Goal: Information Seeking & Learning: Learn about a topic

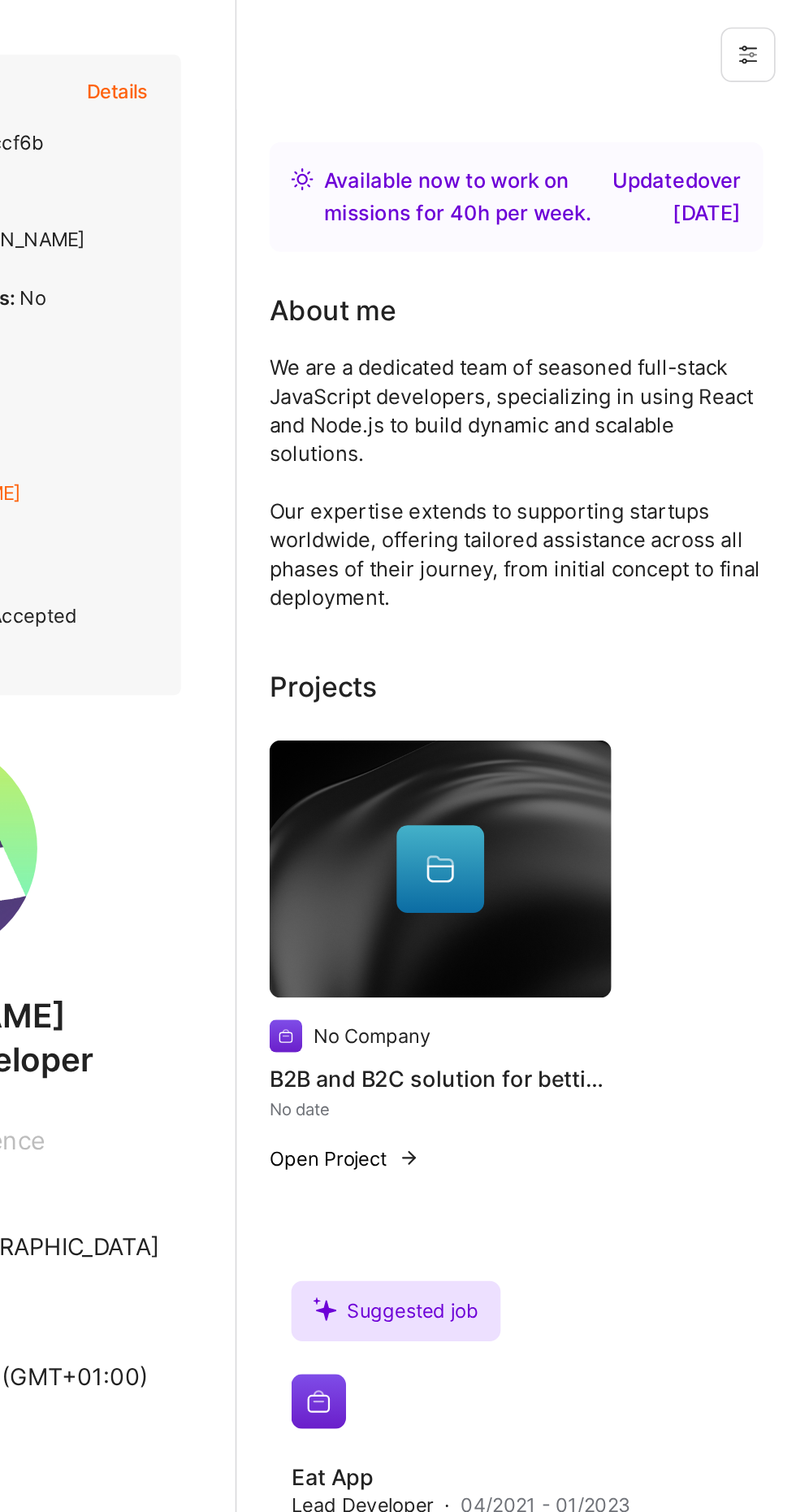
click at [600, 500] on div at bounding box center [585, 516] width 52 height 52
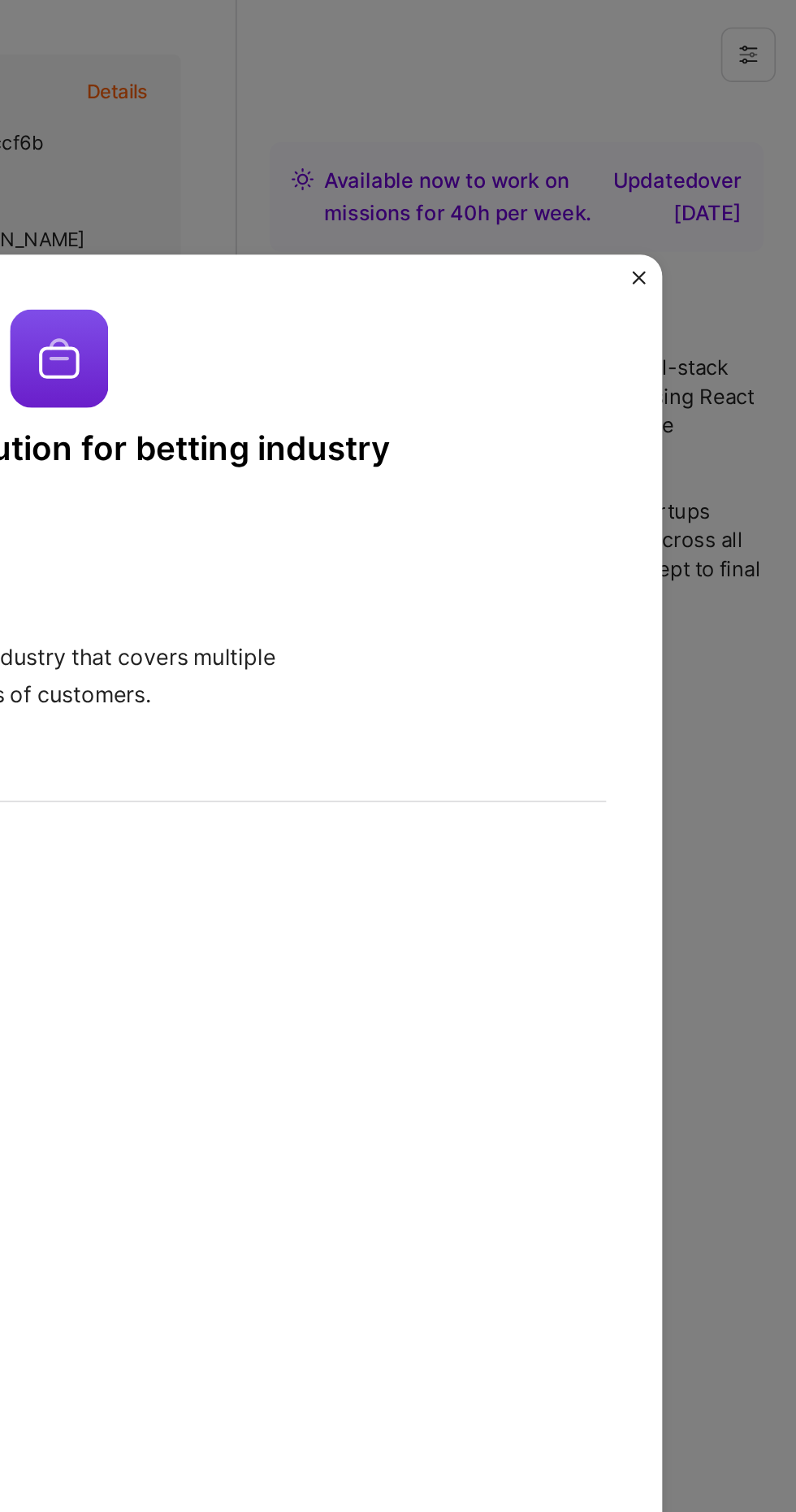
click at [702, 161] on button "Close" at bounding box center [702, 169] width 8 height 17
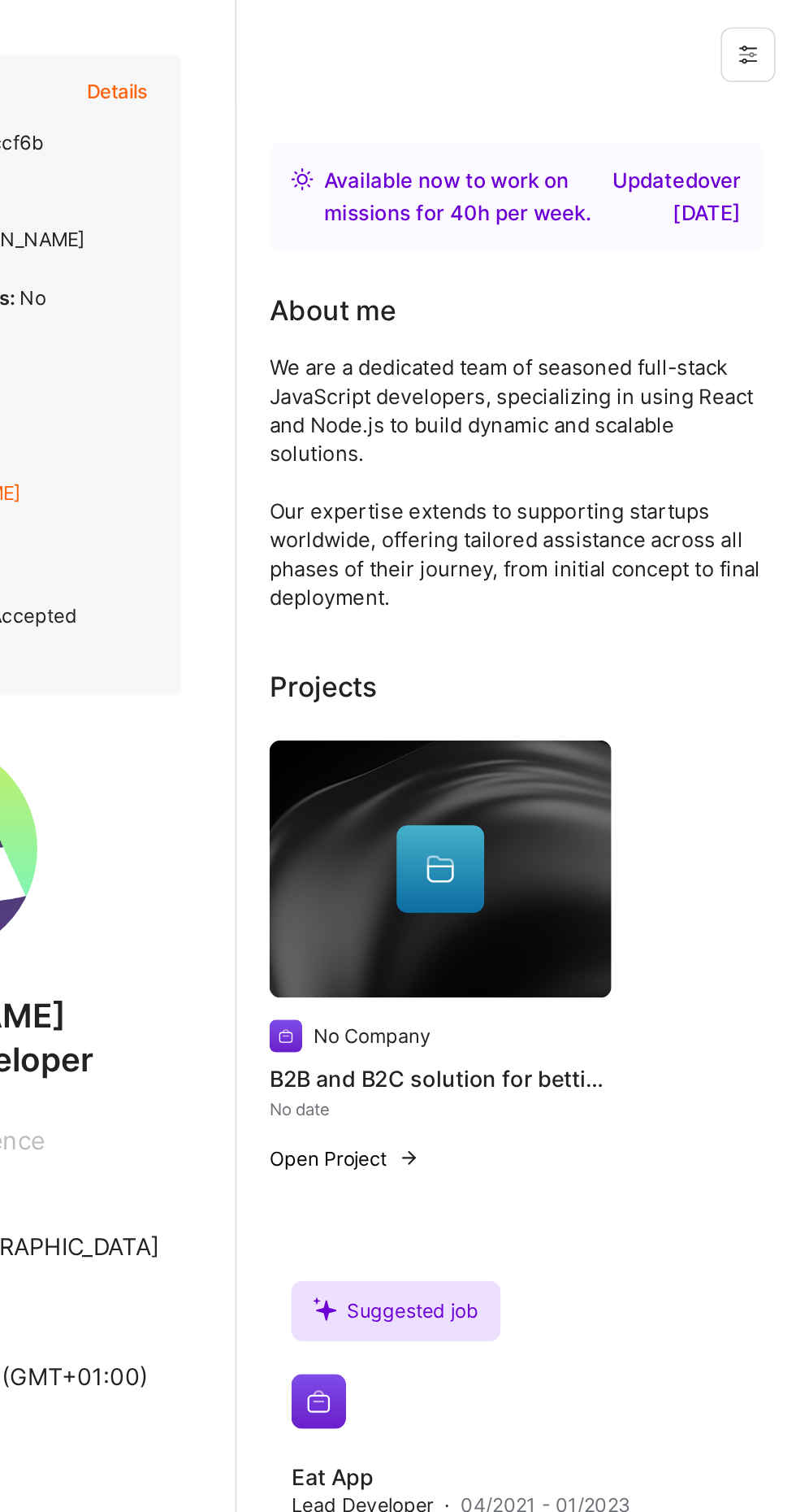
click at [693, 84] on div "Available now to work on missions for 40 h per week . Updated over [DATE] About…" at bounding box center [630, 941] width 332 height 1752
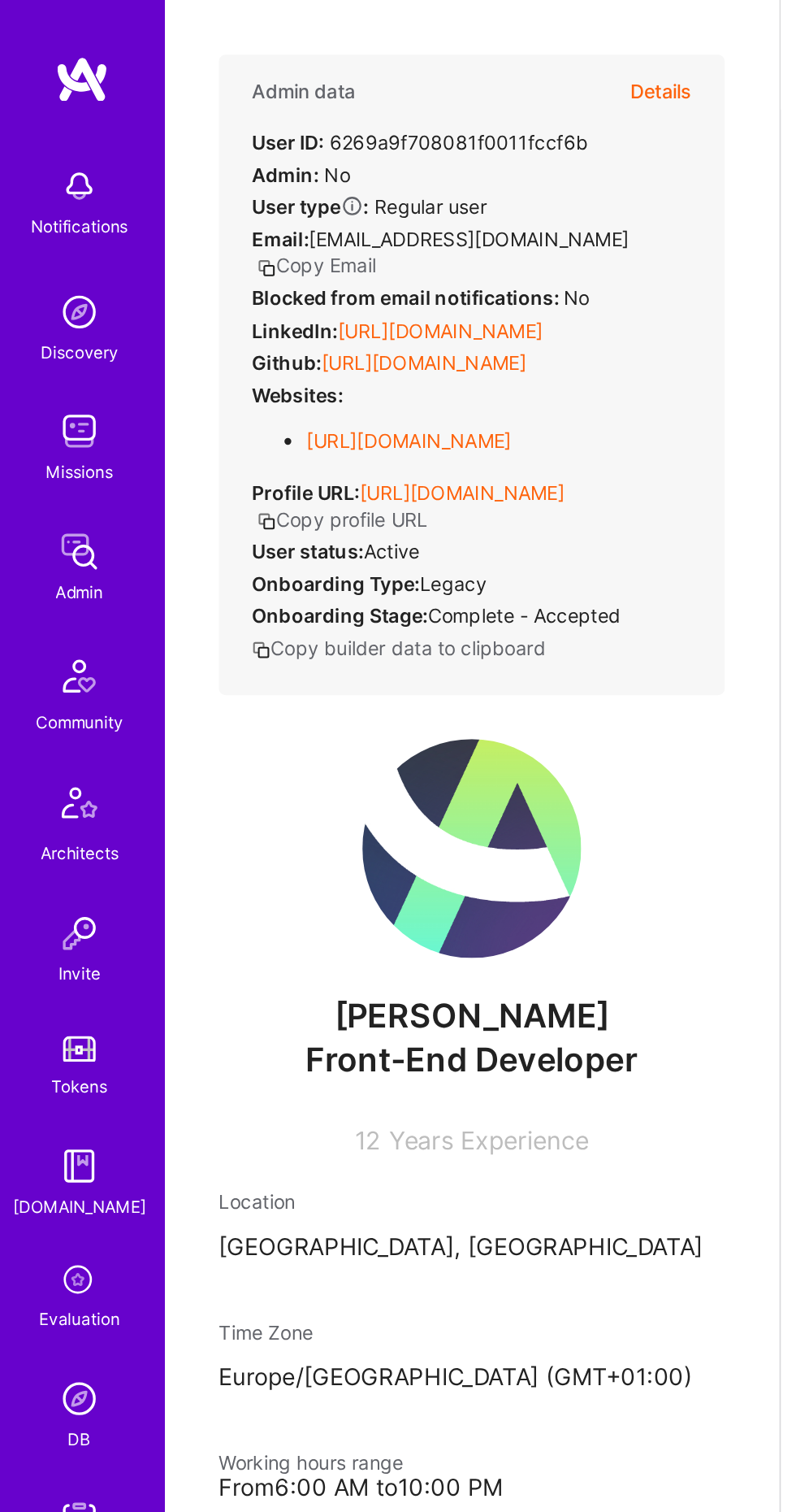
click at [404, 60] on button "Details" at bounding box center [393, 54] width 37 height 44
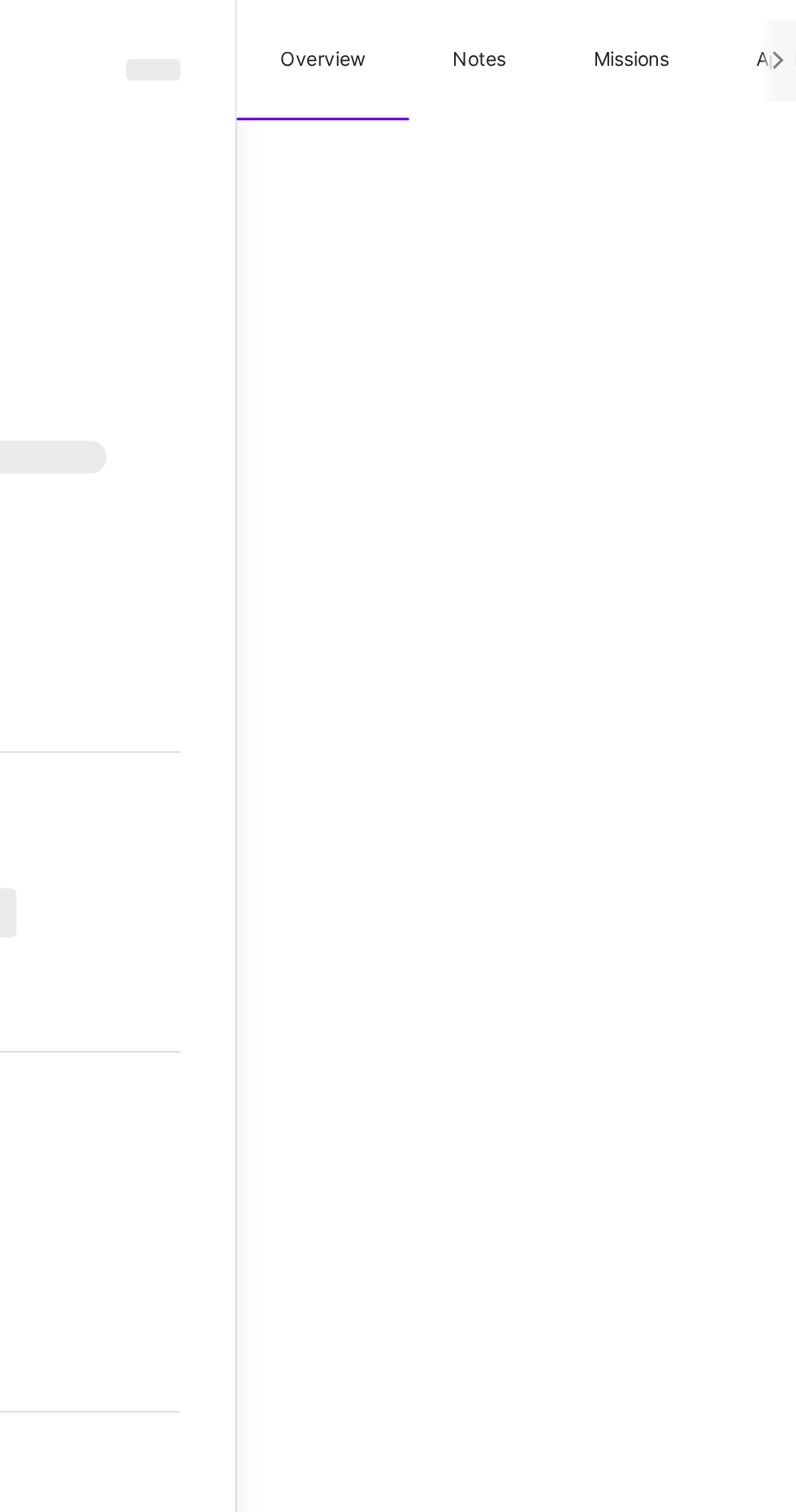
select select "Right Now"
select select "Unknown"
select select "US"
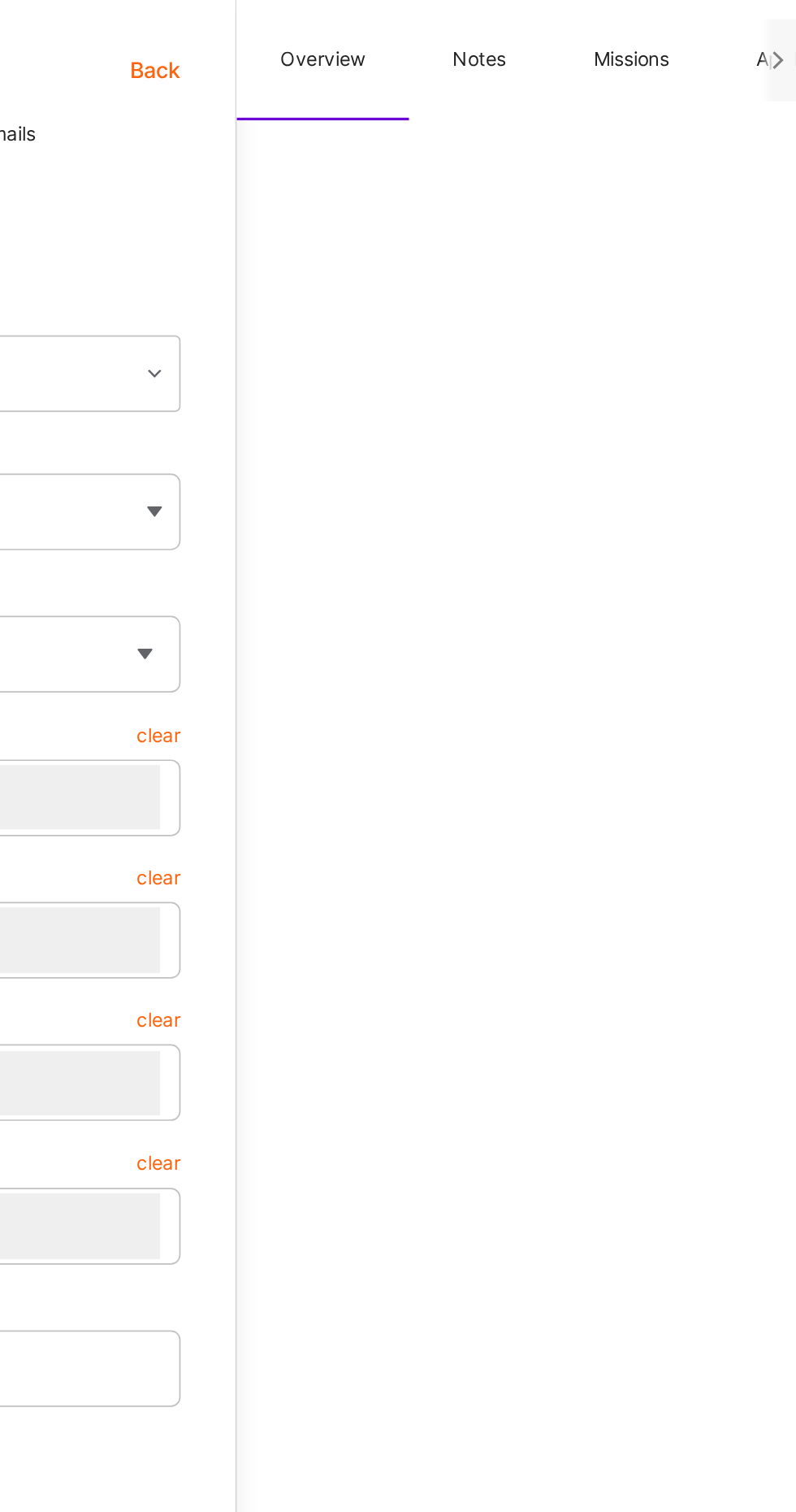
click at [630, 36] on button "Notes" at bounding box center [608, 36] width 84 height 72
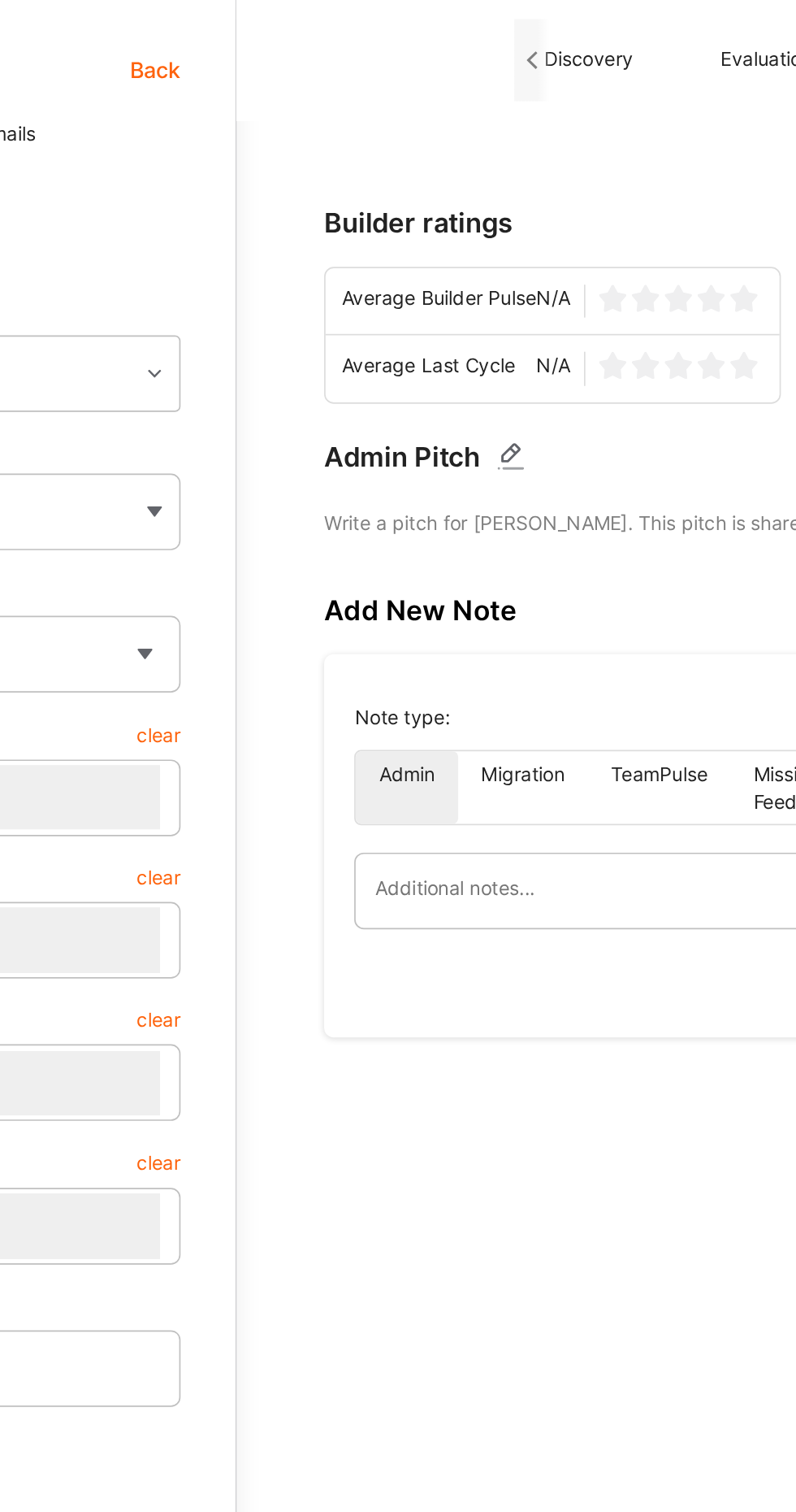
scroll to position [0, 413]
click at [774, 39] on button "Evaluation" at bounding box center [779, 36] width 107 height 72
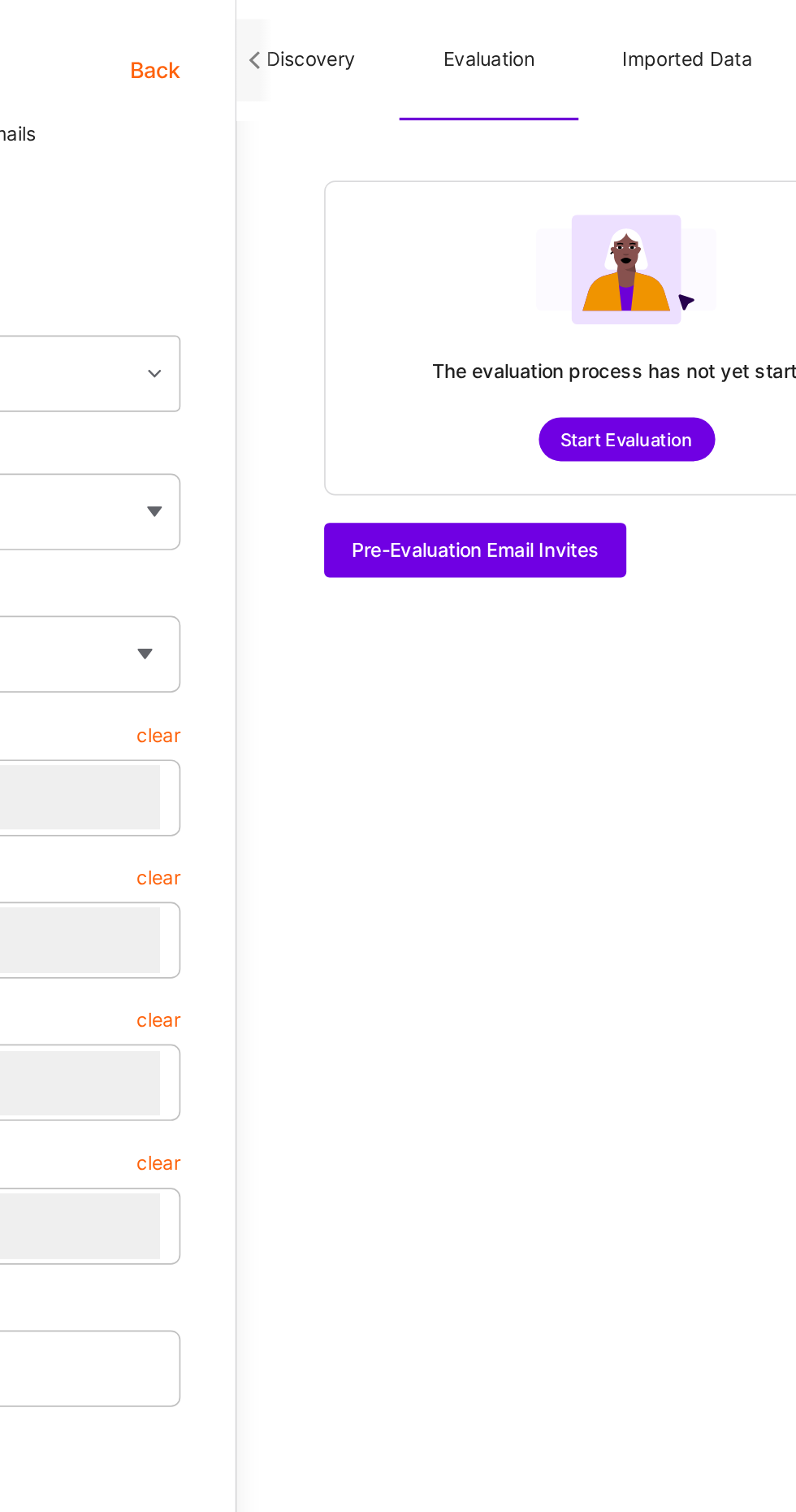
click at [699, 40] on button "Imported Data" at bounding box center [732, 36] width 129 height 72
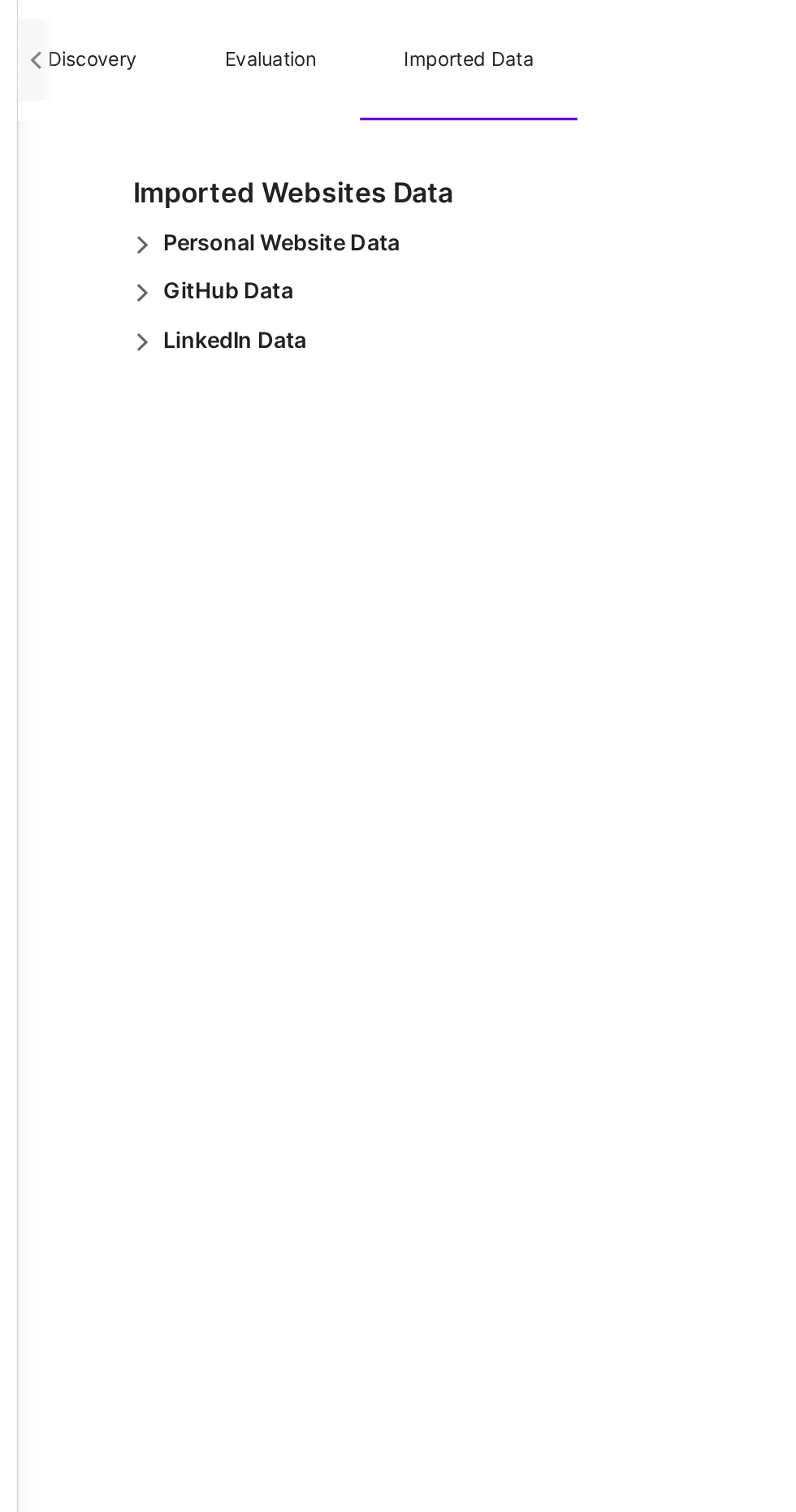
click at [615, 147] on span "Personal Website Data" at bounding box center [620, 145] width 140 height 17
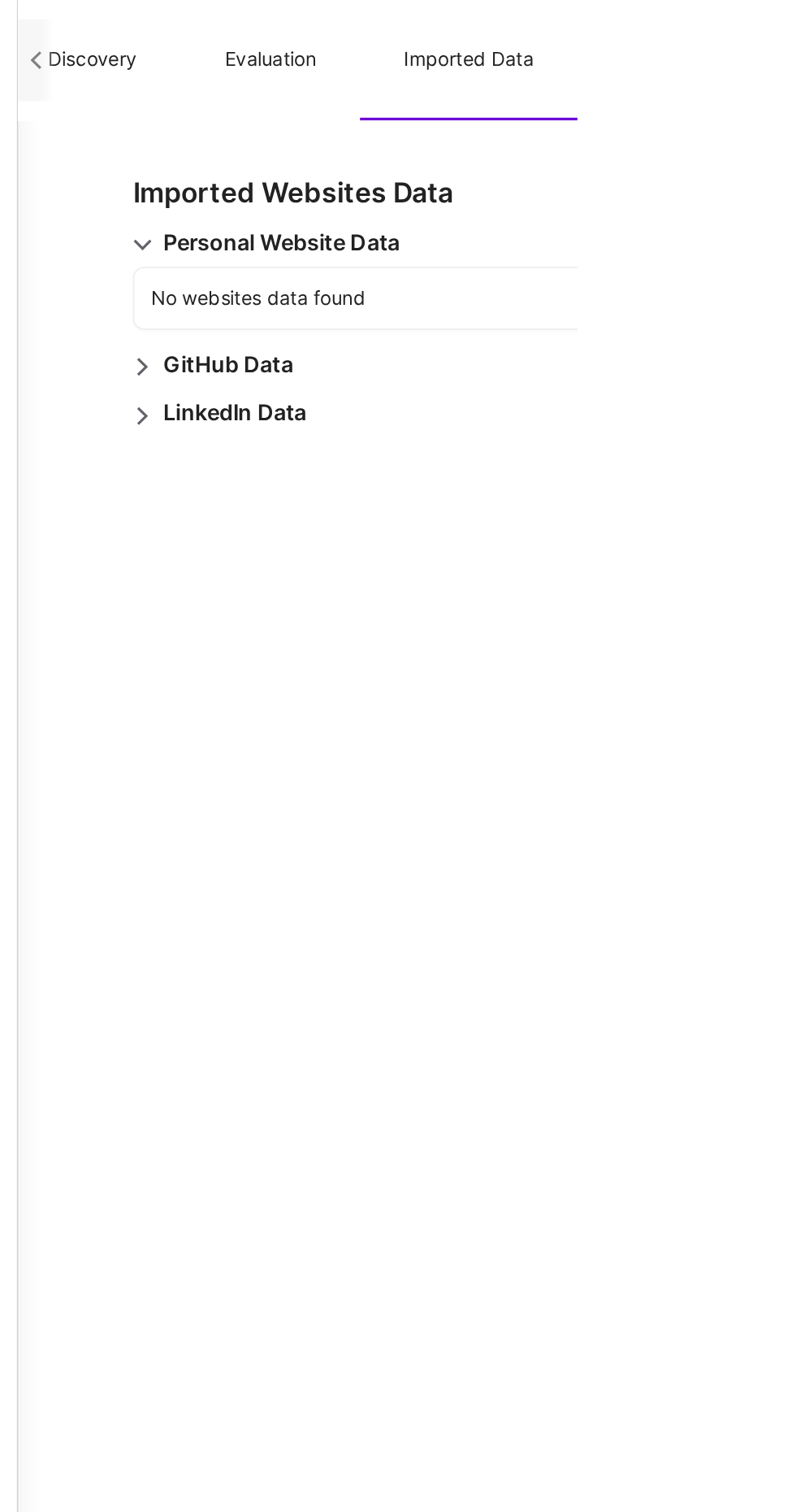
click at [604, 210] on span "GitHub Data" at bounding box center [589, 217] width 77 height 17
click at [620, 293] on span "LinkedIn Data" at bounding box center [592, 289] width 85 height 17
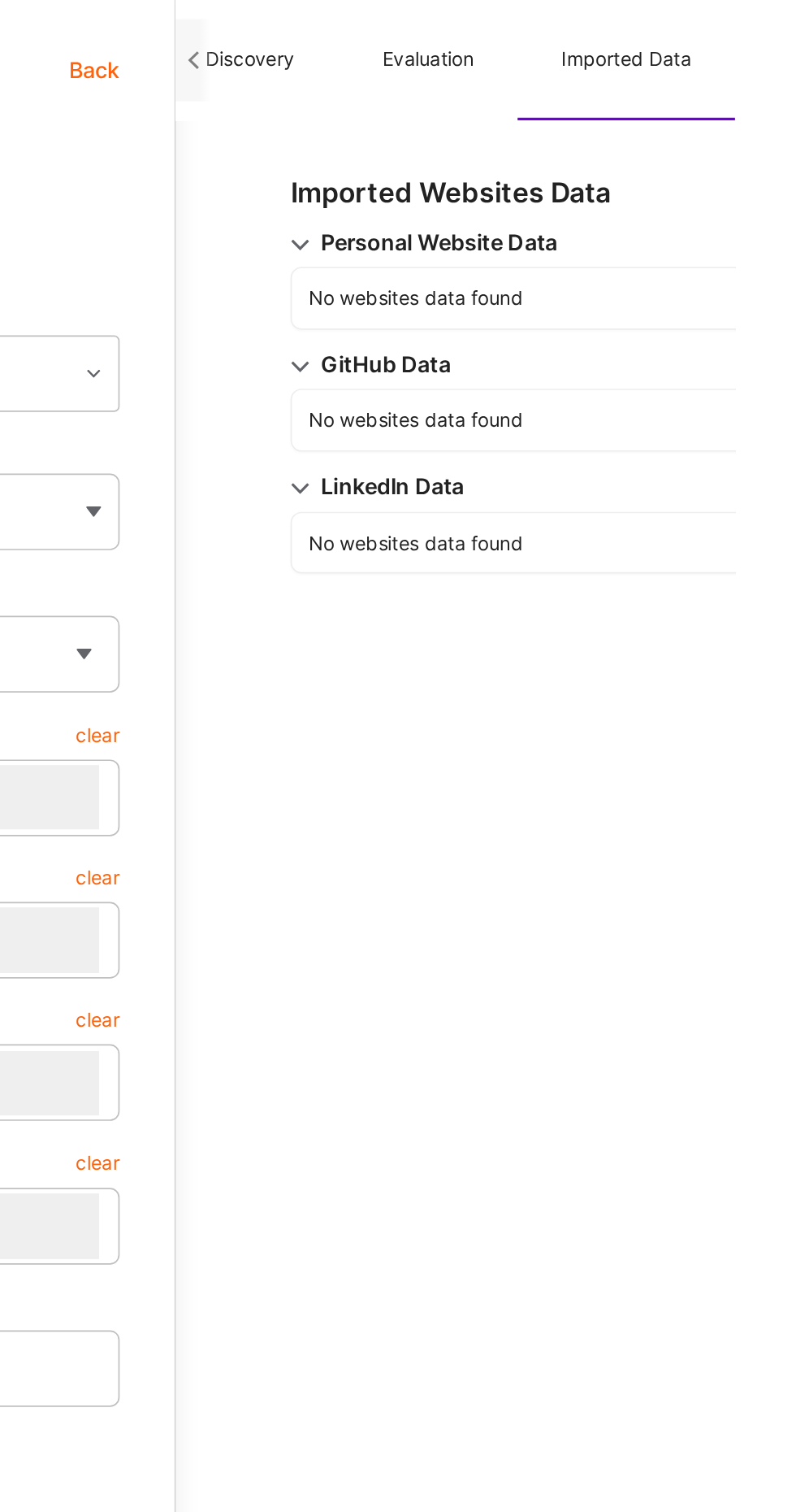
click at [622, 39] on button "Evaluation" at bounding box center [614, 36] width 107 height 72
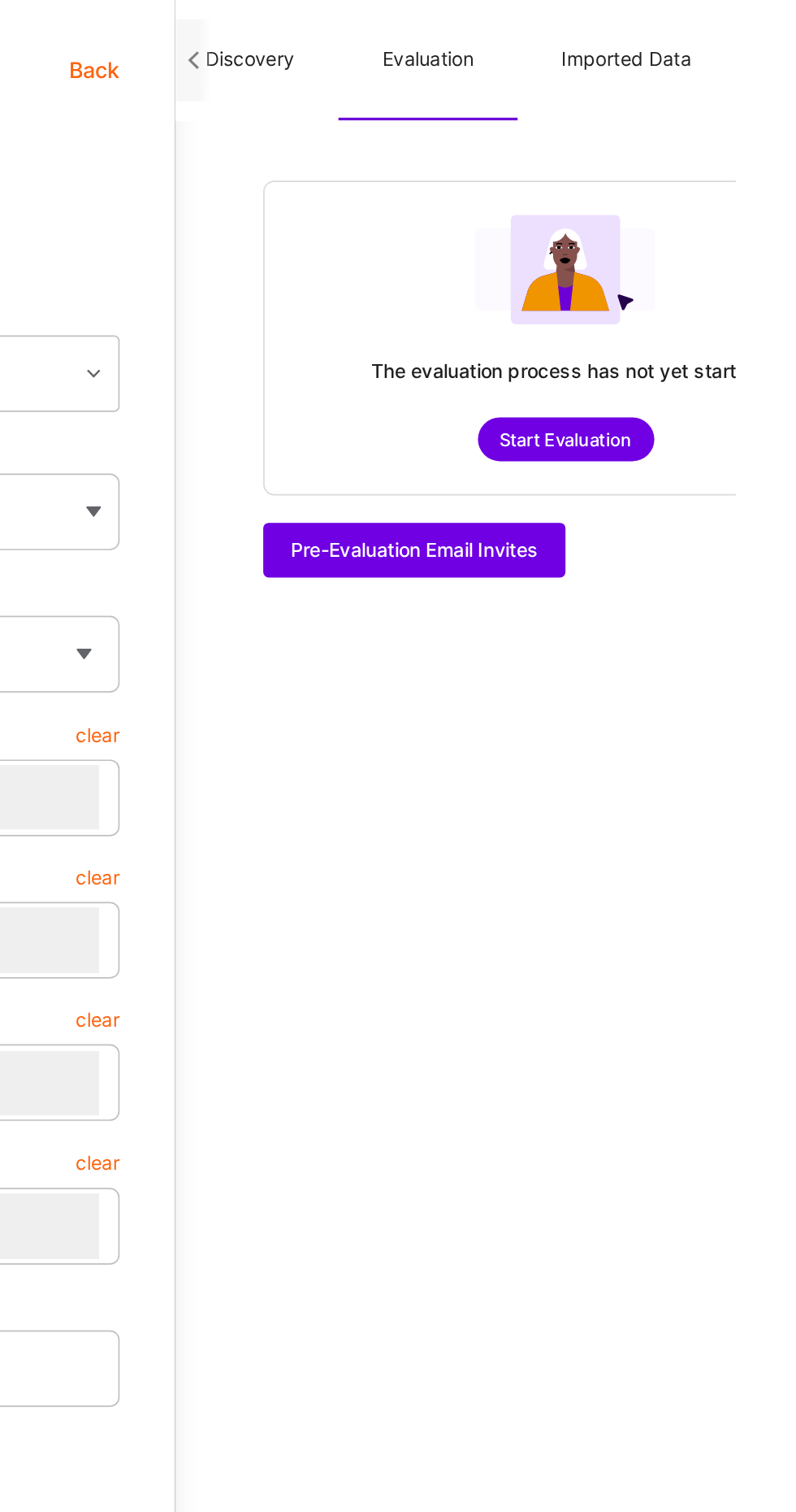
click at [534, 49] on button "Discovery" at bounding box center [509, 36] width 105 height 72
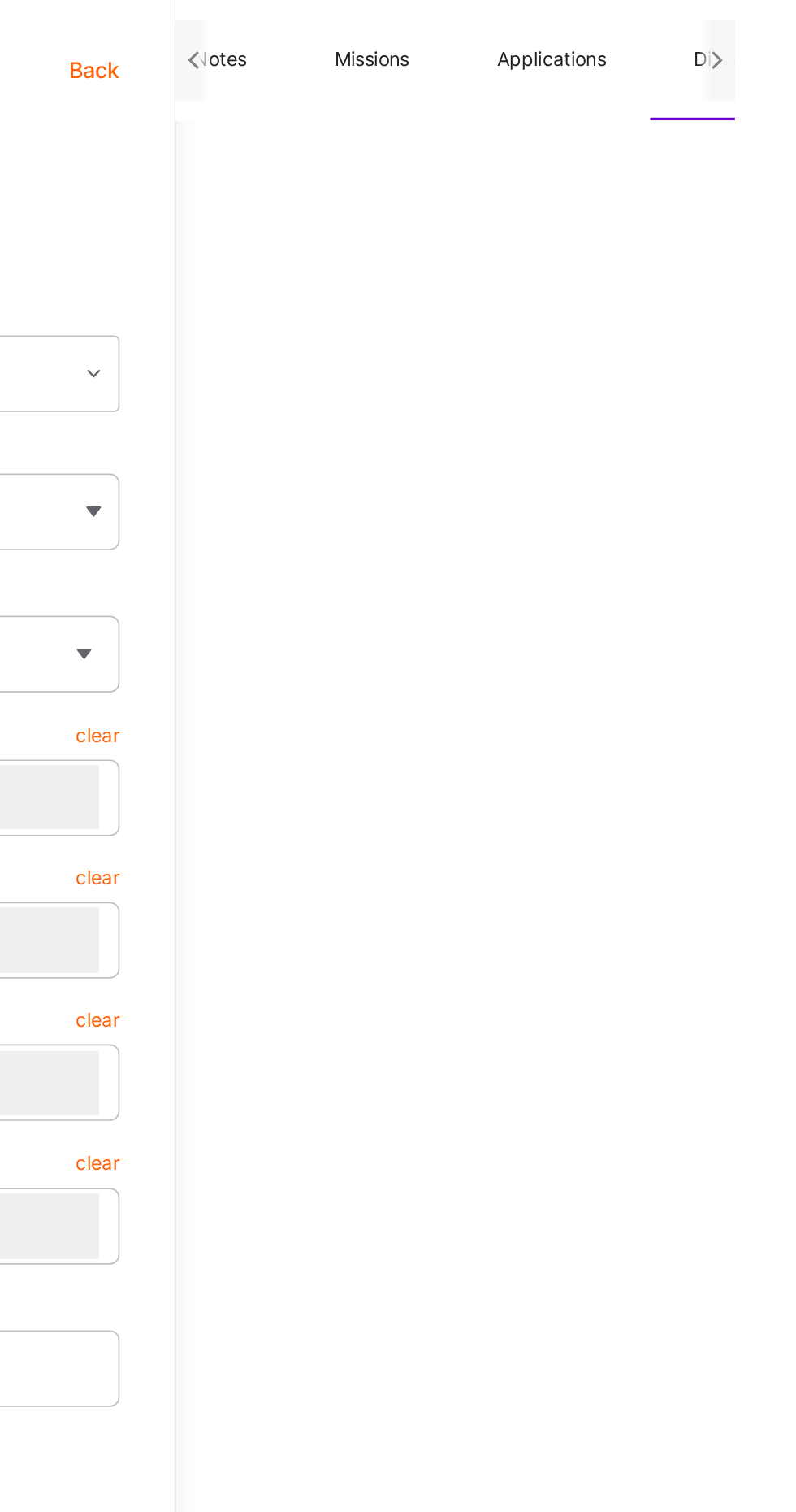
scroll to position [0, 114]
click at [601, 39] on button "Missions" at bounding box center [584, 36] width 96 height 72
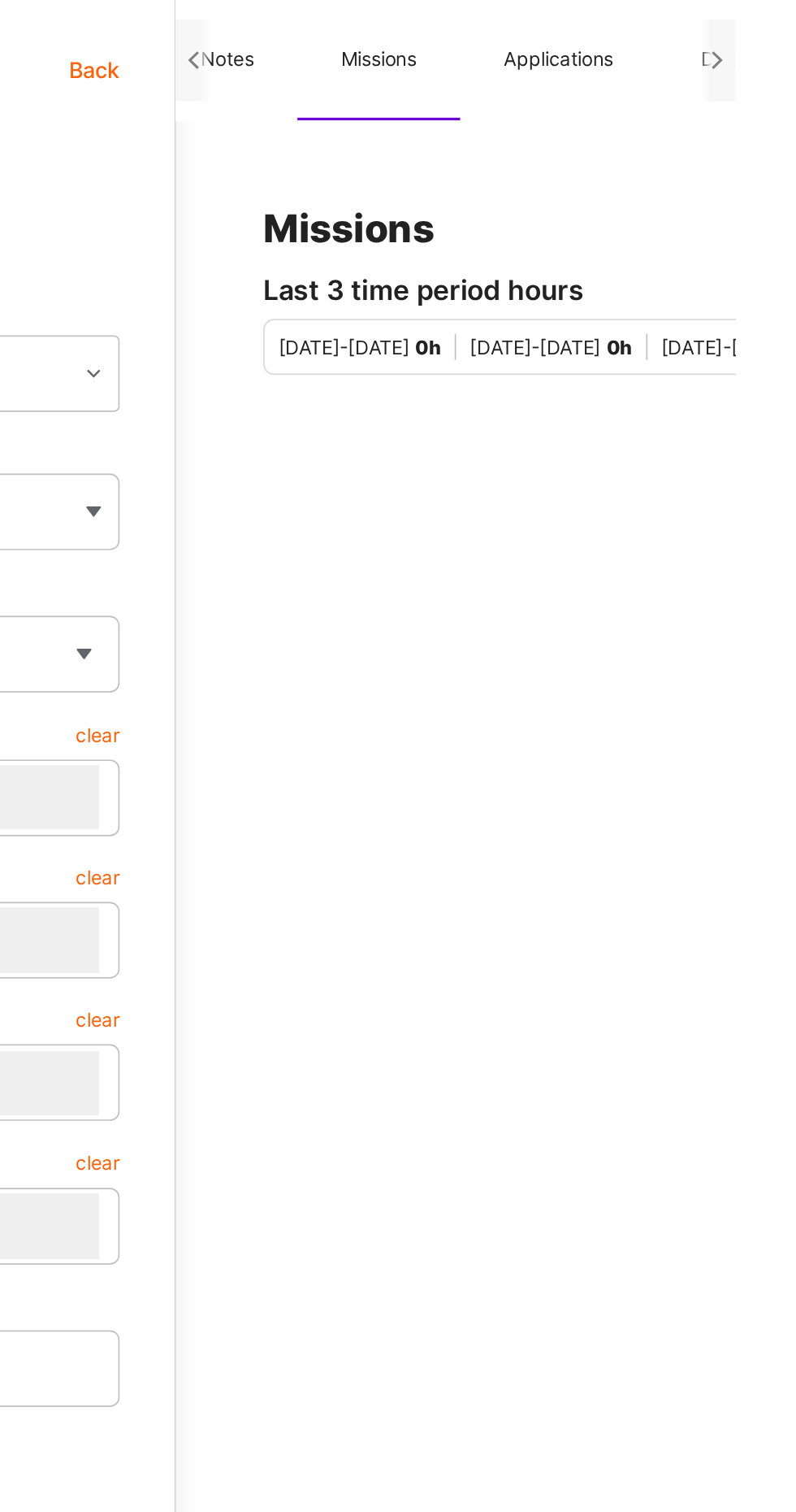
click at [676, 40] on button "Applications" at bounding box center [691, 36] width 117 height 72
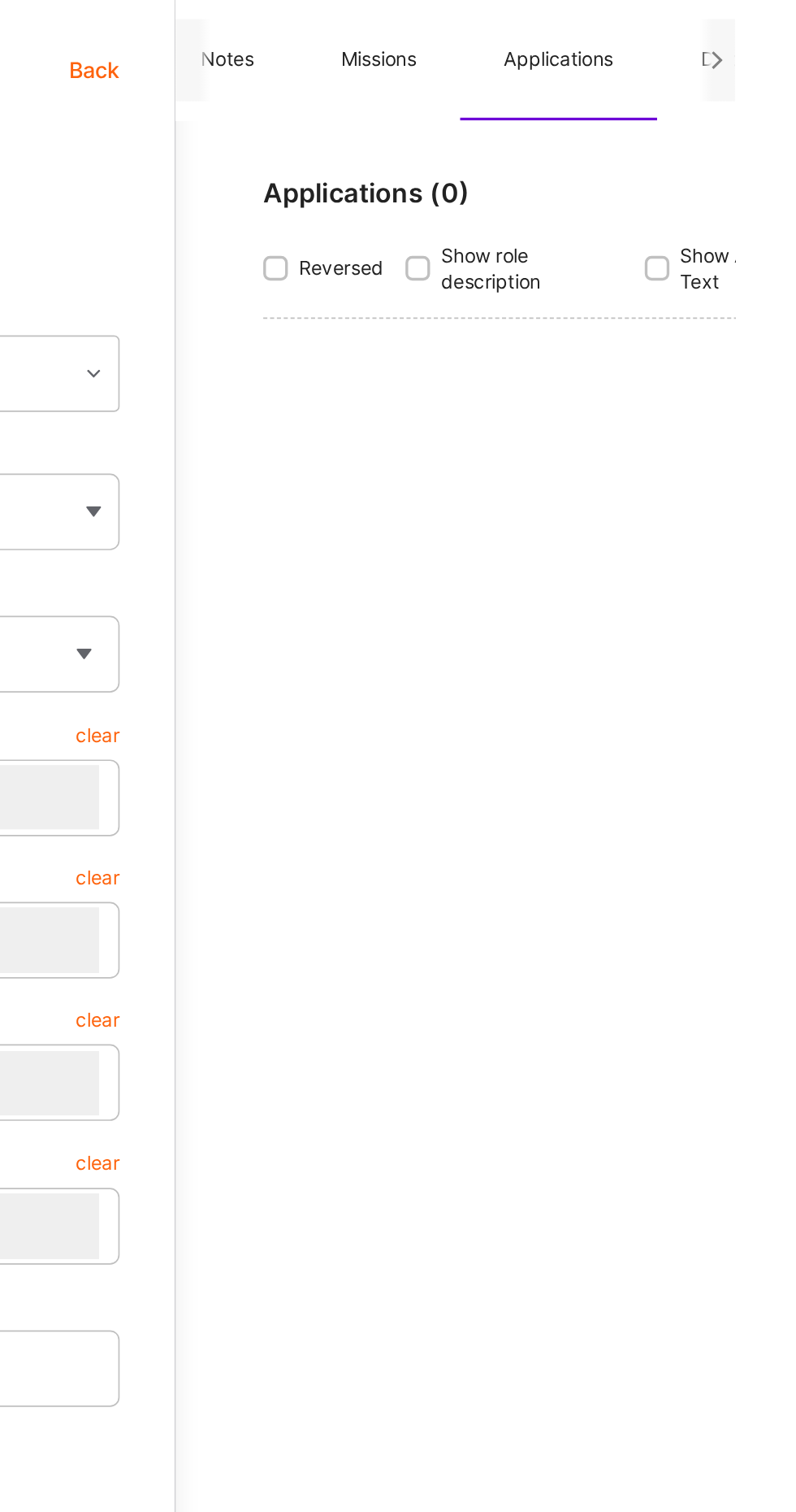
scroll to position [0, 0]
click at [503, 53] on button "Overview" at bounding box center [515, 36] width 103 height 72
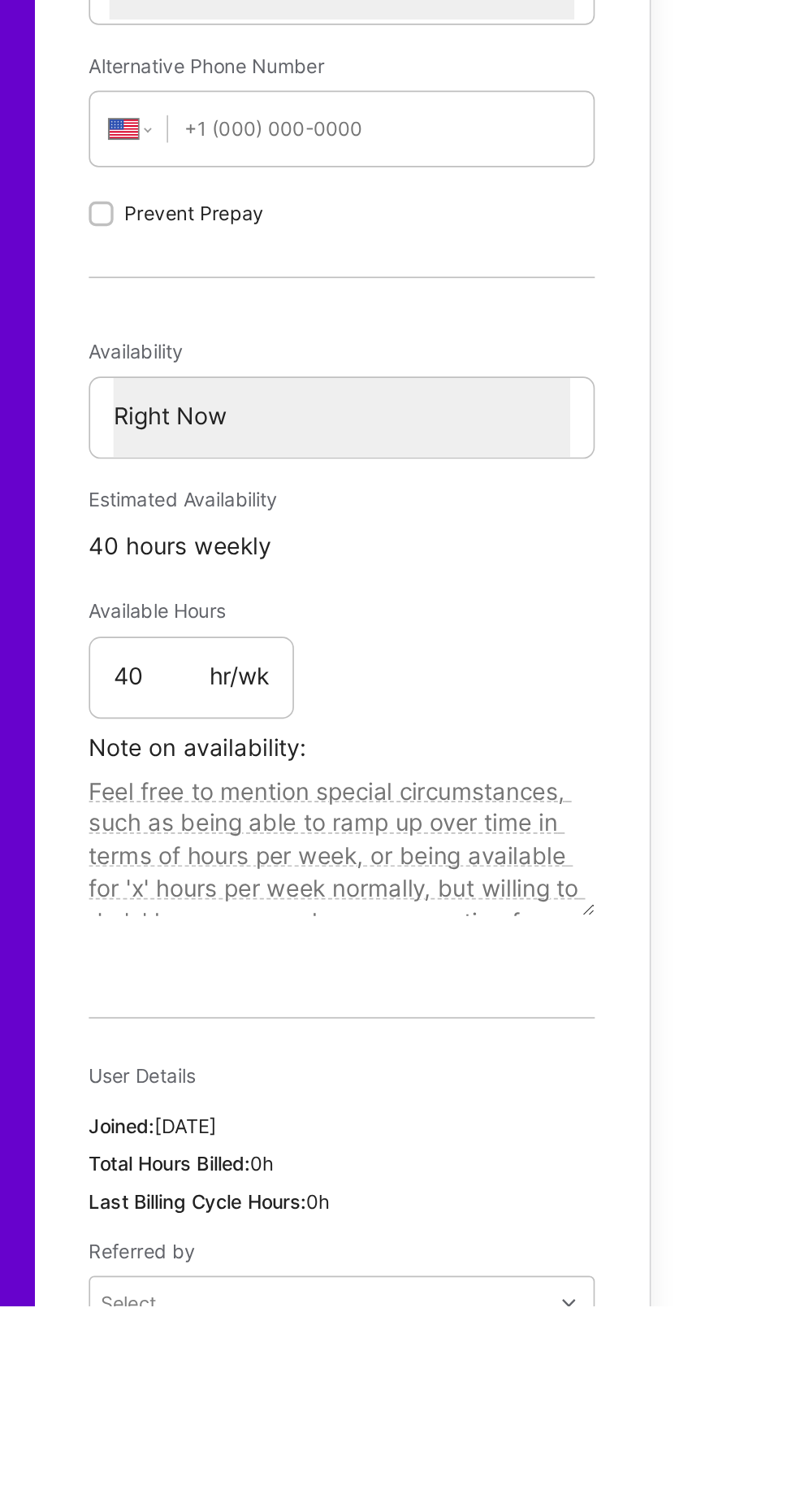
scroll to position [38, 0]
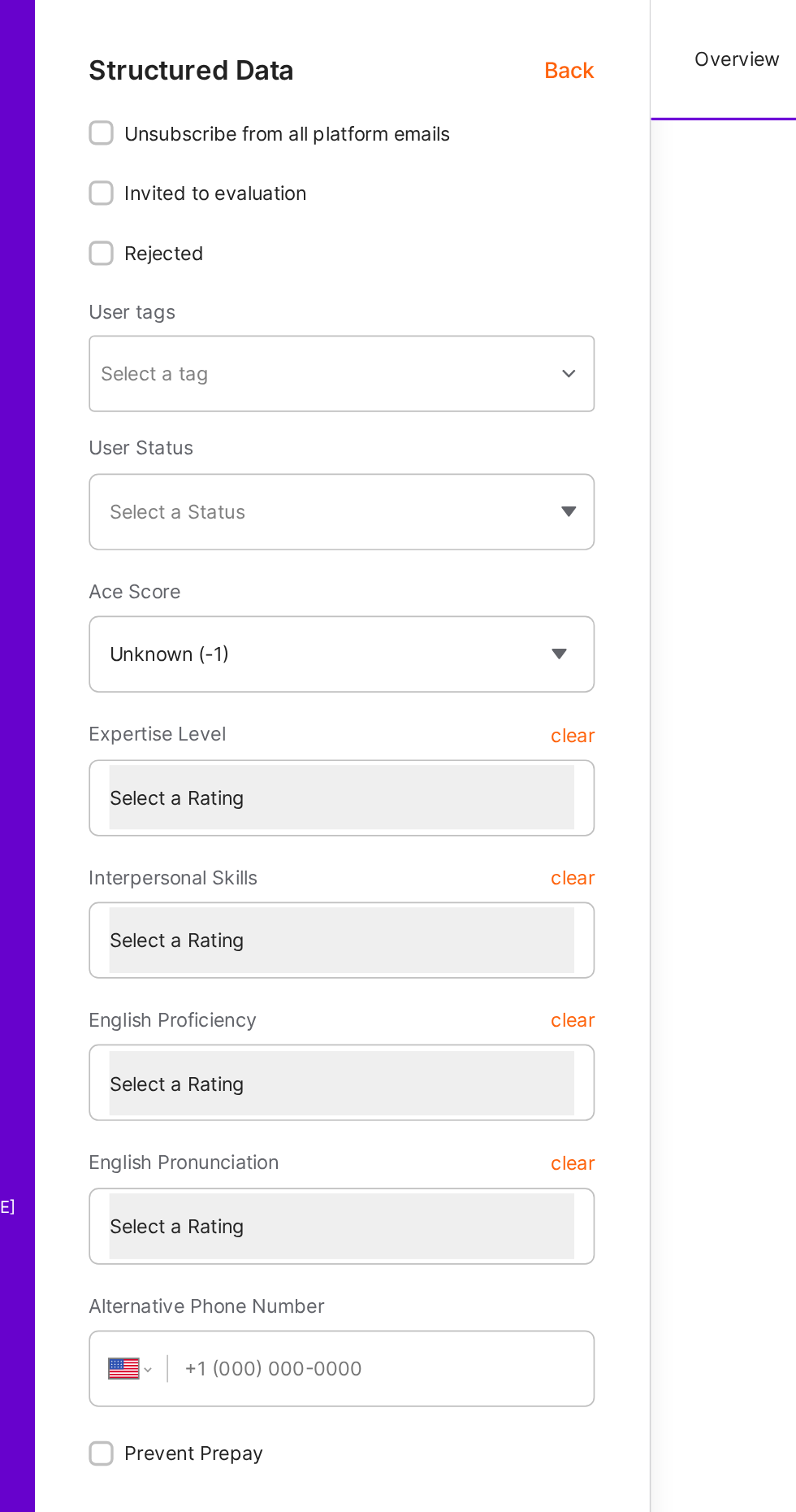
type textarea "x"
